Goal: Information Seeking & Learning: Find contact information

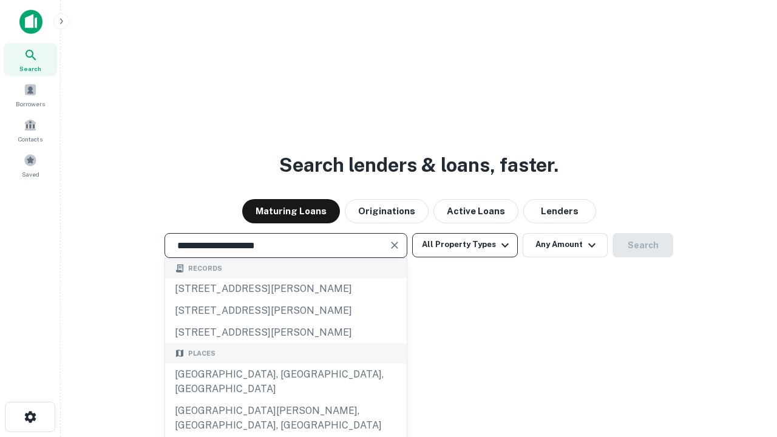
click at [285, 400] on div "Santa Monica, CA, USA" at bounding box center [286, 382] width 242 height 36
type input "**********"
click at [465, 245] on button "All Property Types" at bounding box center [465, 245] width 106 height 24
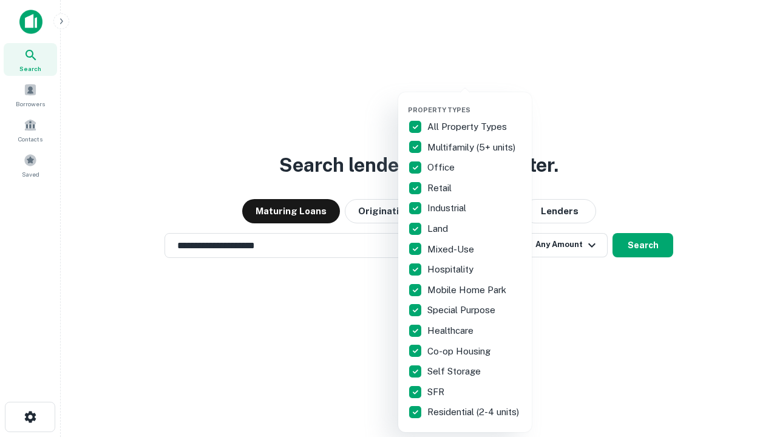
click at [475, 102] on button "button" at bounding box center [475, 102] width 134 height 1
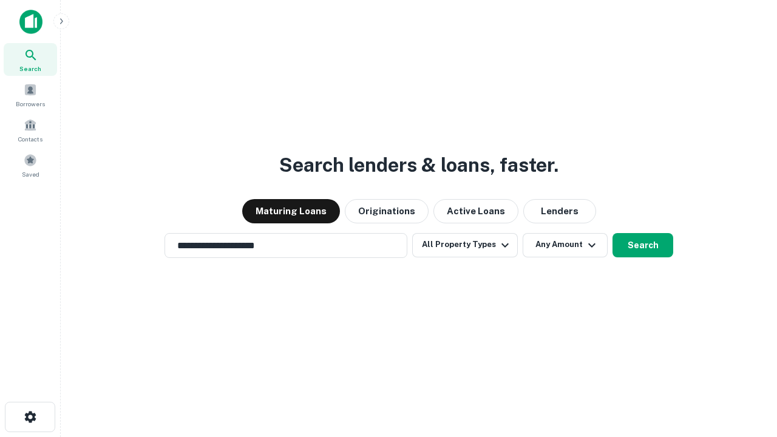
scroll to position [19, 0]
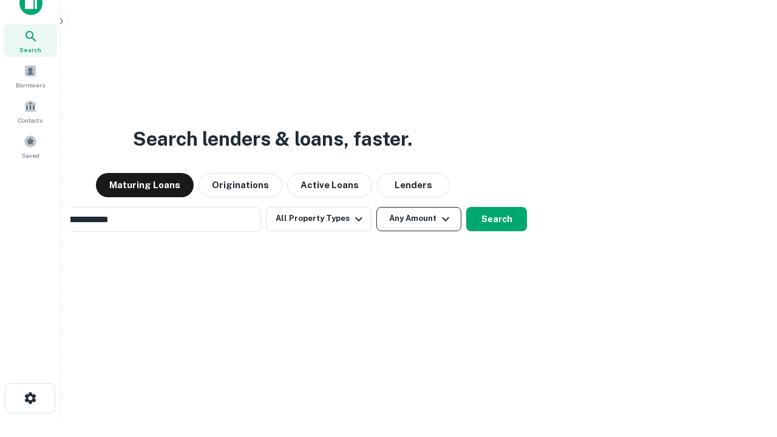
click at [376, 207] on button "Any Amount" at bounding box center [418, 219] width 85 height 24
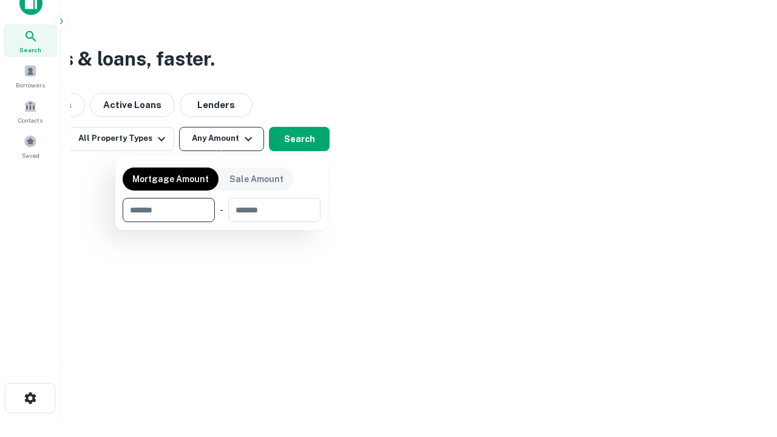
scroll to position [19, 0]
type input "*******"
click at [222, 222] on button "button" at bounding box center [222, 222] width 198 height 1
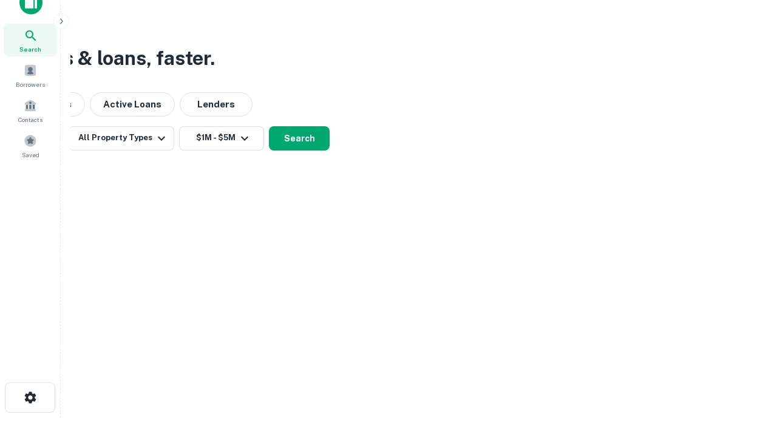
scroll to position [7, 224]
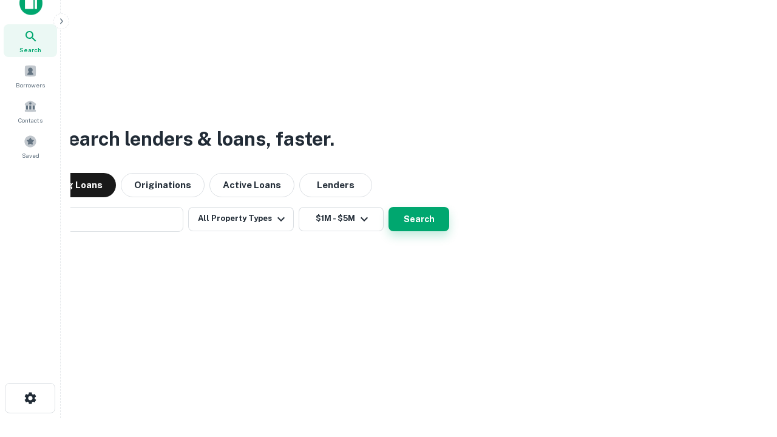
click at [389, 207] on button "Search" at bounding box center [419, 219] width 61 height 24
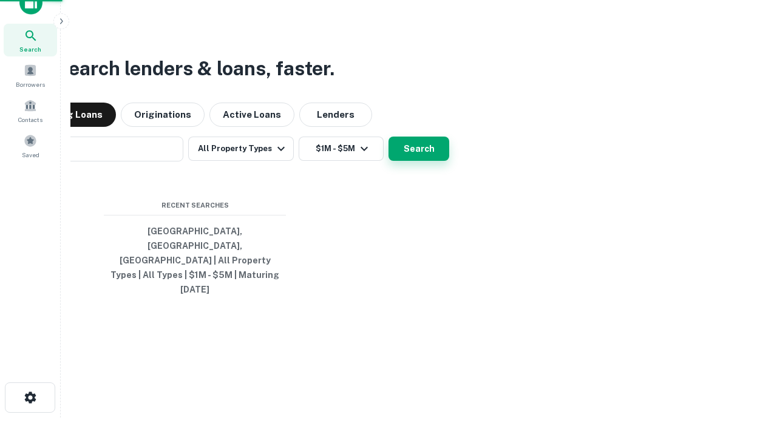
scroll to position [32, 344]
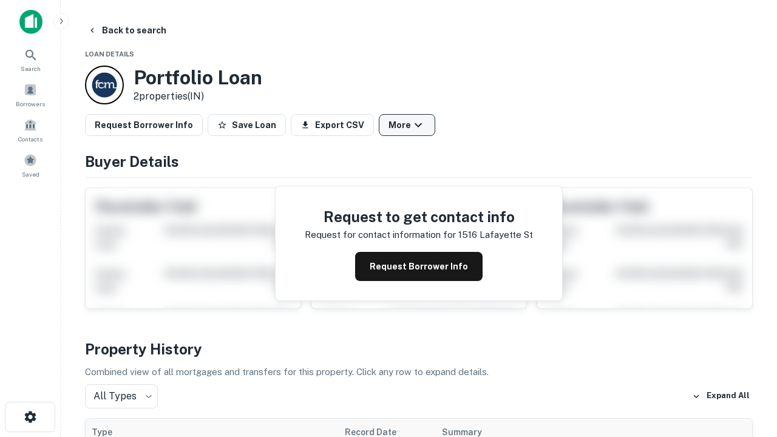
click at [407, 125] on button "More" at bounding box center [407, 125] width 56 height 22
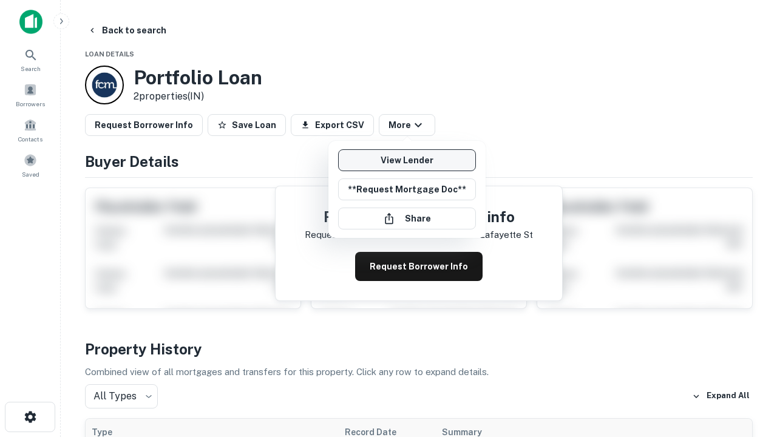
click at [407, 160] on link "View Lender" at bounding box center [407, 160] width 138 height 22
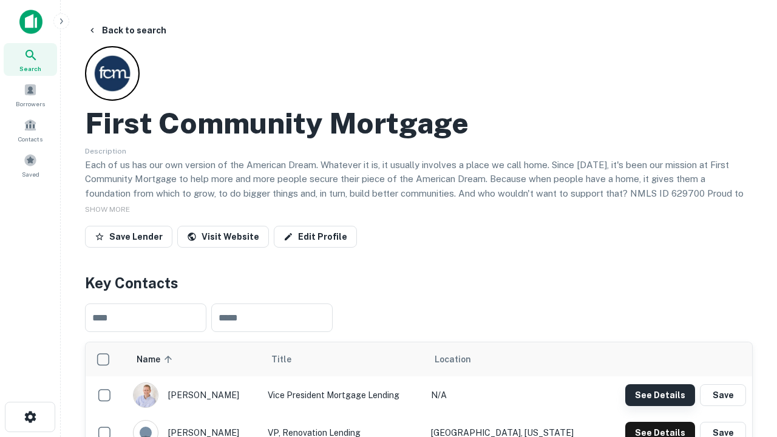
click at [660, 395] on button "See Details" at bounding box center [660, 395] width 70 height 22
